Goal: Transaction & Acquisition: Book appointment/travel/reservation

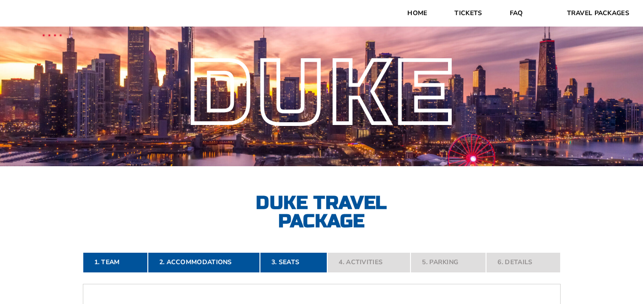
scroll to position [24, 0]
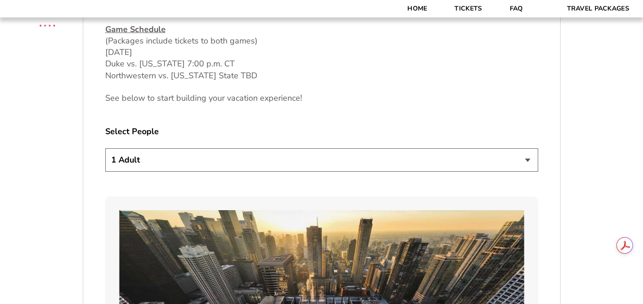
scroll to position [470, 0]
click at [349, 163] on select "1 Adult 2 Adults 3 Adults 4 Adults 2 Adults + 1 Child 2 Adults + 2 Children 2 A…" at bounding box center [321, 160] width 433 height 23
select select "4 Adults"
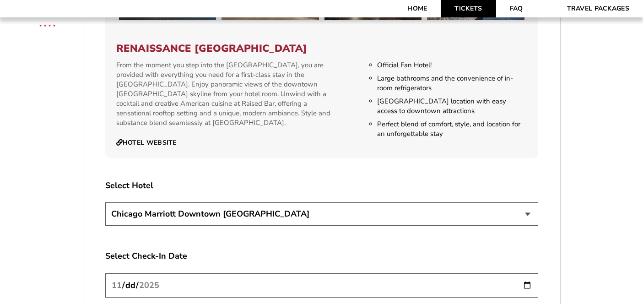
scroll to position [1472, 0]
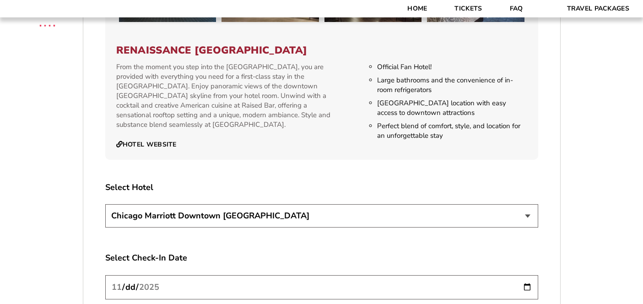
click at [509, 207] on select "Chicago Marriott Downtown Magnificent Mile Renaissance Chicago Downtown Hotel" at bounding box center [321, 215] width 433 height 23
select select "21326"
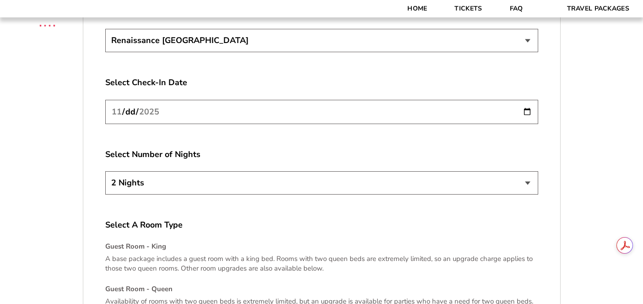
scroll to position [1648, 0]
click at [529, 102] on input "[DATE]" at bounding box center [321, 111] width 433 height 24
click at [498, 148] on label "Select Number of Nights" at bounding box center [321, 153] width 433 height 11
click at [523, 173] on select "2 Nights 3 Nights 4 Nights" at bounding box center [321, 181] width 433 height 23
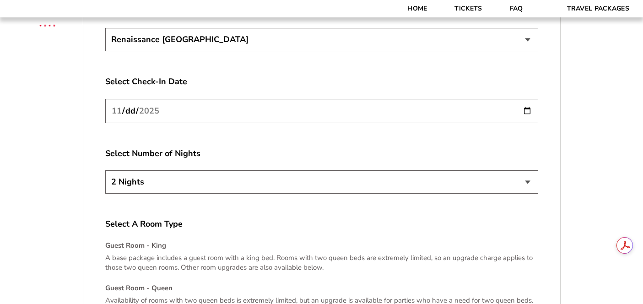
select select "3 Nights"
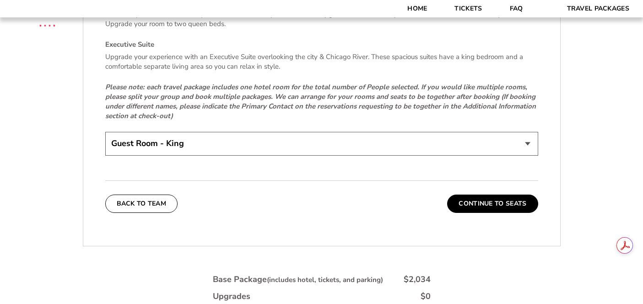
scroll to position [1934, 0]
click at [343, 137] on select "Guest Room - King Guest Room - Queen (+$95 per night) Executive Suite (+$315 pe…" at bounding box center [321, 142] width 433 height 23
select select "Guest Room - Queen"
click at [481, 194] on button "Continue To Seats" at bounding box center [492, 203] width 91 height 18
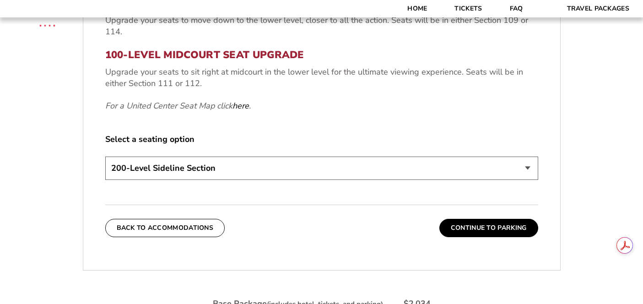
scroll to position [402, 0]
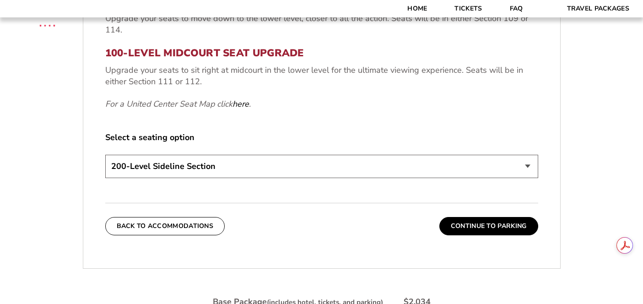
click at [438, 165] on select "200-Level Sideline Section 100-Level Corner Seat Upgrade (+$80 per person) 100-…" at bounding box center [321, 166] width 433 height 23
click at [416, 168] on select "200-Level Sideline Section 100-Level Corner Seat Upgrade (+$80 per person) 100-…" at bounding box center [321, 166] width 433 height 23
select select "100-Level Midcourt Seat Upgrade"
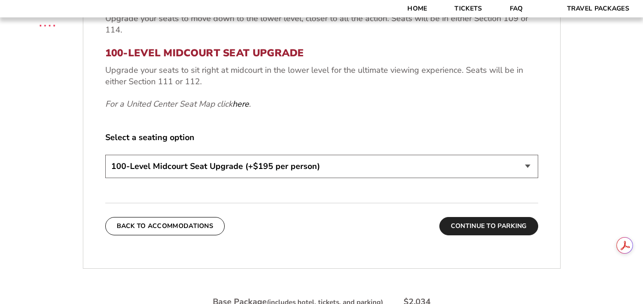
click at [462, 225] on button "Continue To Parking" at bounding box center [488, 226] width 99 height 18
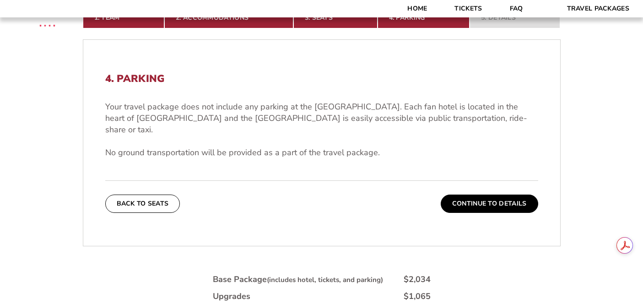
scroll to position [365, 0]
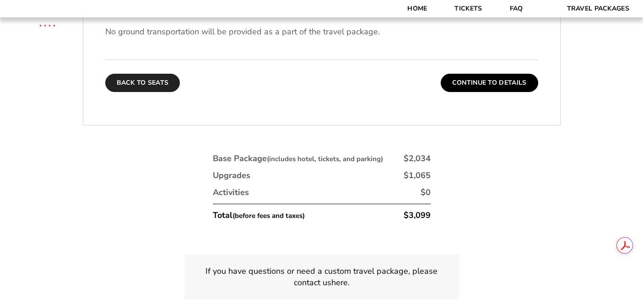
click at [152, 74] on button "Back To Seats" at bounding box center [142, 83] width 75 height 18
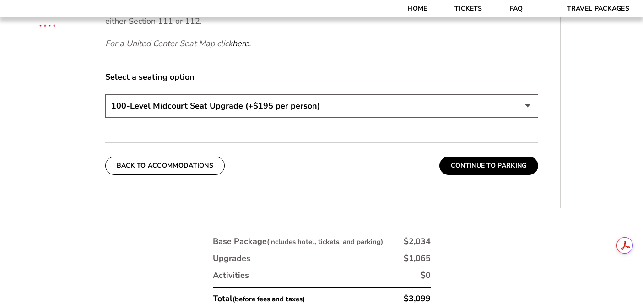
scroll to position [461, 0]
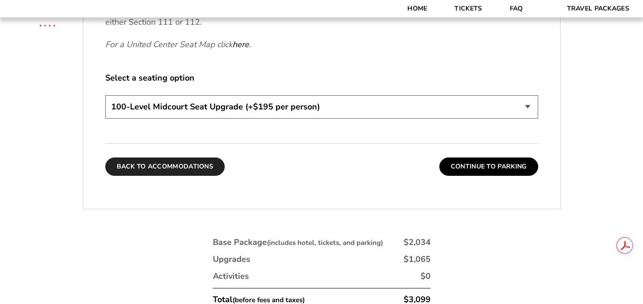
click at [192, 168] on button "Back To Accommodations" at bounding box center [165, 166] width 120 height 18
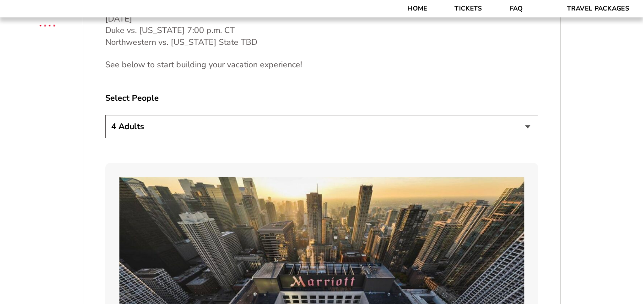
scroll to position [504, 0]
click at [206, 129] on select "1 Adult 2 Adults 3 Adults 4 Adults 2 Adults + 1 Child 2 Adults + 2 Children 2 A…" at bounding box center [321, 125] width 433 height 23
select select "1 Adult"
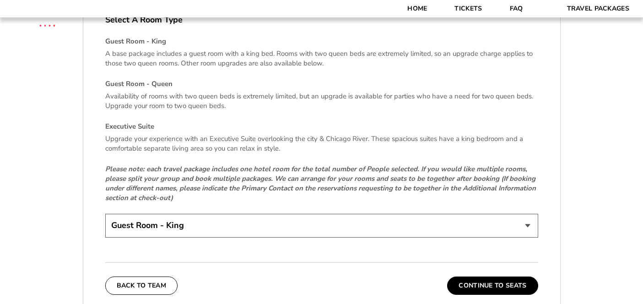
scroll to position [1851, 0]
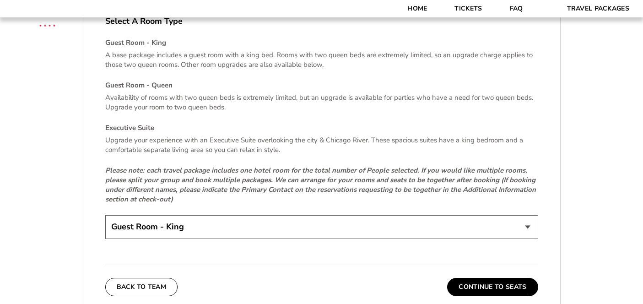
click at [234, 215] on select "Guest Room - King Guest Room - Queen (+$95 per night) Executive Suite (+$315 pe…" at bounding box center [321, 226] width 433 height 23
select select "Executive Suite"
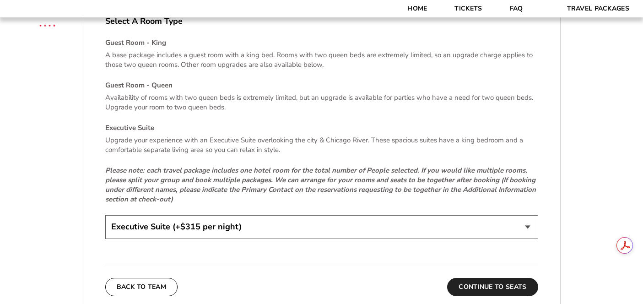
click at [474, 278] on button "Continue To Seats" at bounding box center [492, 287] width 91 height 18
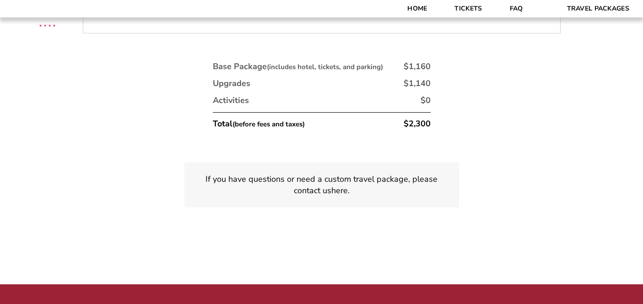
scroll to position [526, 0]
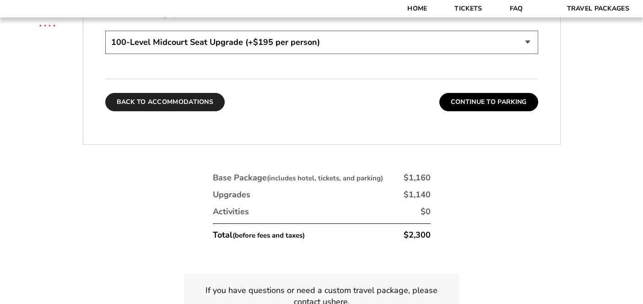
click at [202, 106] on button "Back To Accommodations" at bounding box center [165, 102] width 120 height 18
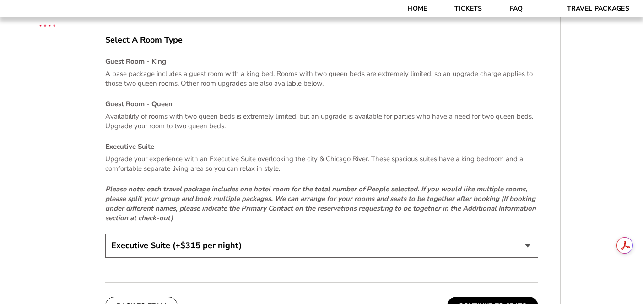
scroll to position [1832, 0]
click at [460, 296] on button "Continue To Seats" at bounding box center [492, 305] width 91 height 18
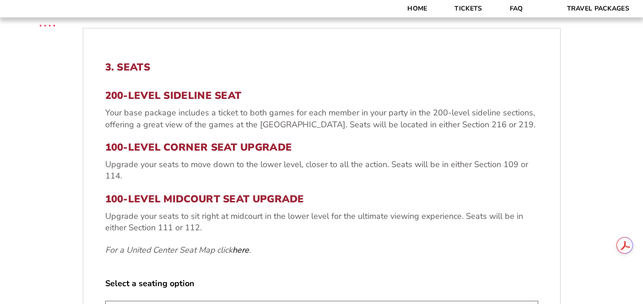
scroll to position [257, 0]
